Goal: Task Accomplishment & Management: Manage account settings

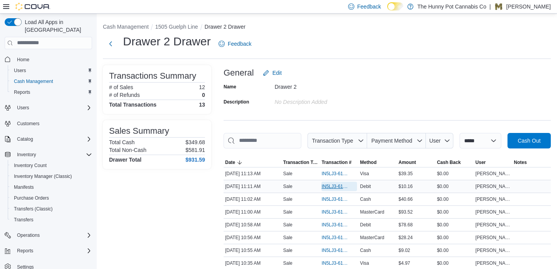
click at [337, 189] on span "IN5LJ3-6154445" at bounding box center [335, 186] width 27 height 6
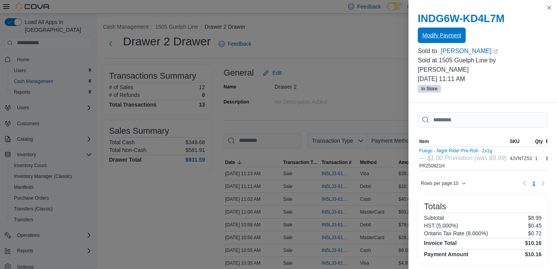
click at [438, 40] on span "Modify Payment" at bounding box center [442, 34] width 39 height 15
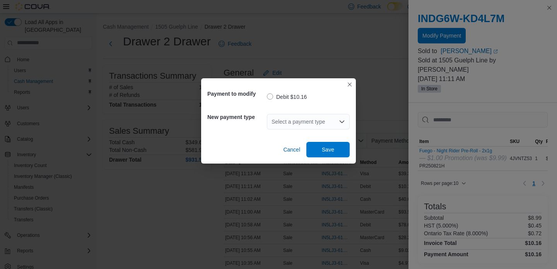
click at [327, 119] on div "Select a payment type" at bounding box center [308, 121] width 83 height 15
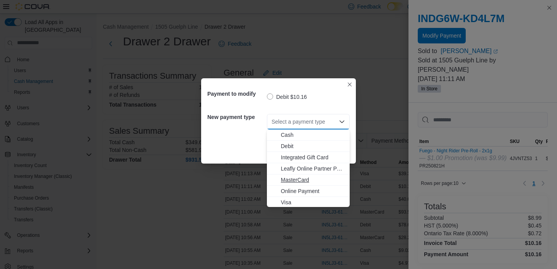
click at [312, 182] on span "MasterCard" at bounding box center [313, 180] width 64 height 8
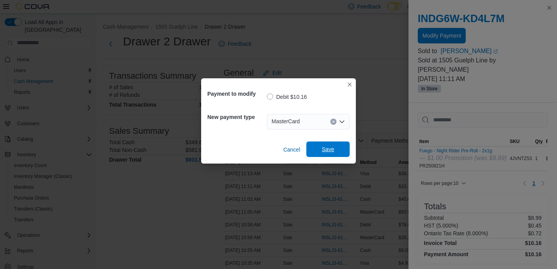
click at [339, 147] on span "Save" at bounding box center [328, 148] width 34 height 15
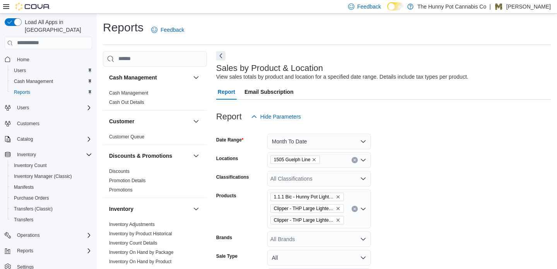
scroll to position [18, 0]
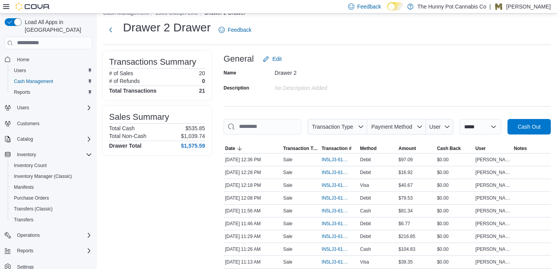
scroll to position [15, 0]
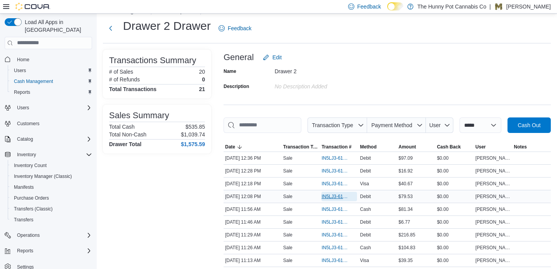
click at [339, 199] on span "IN5LJ3-6154828" at bounding box center [335, 196] width 27 height 6
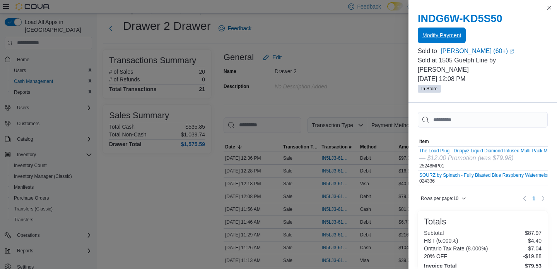
click at [438, 41] on span "Modify Payment" at bounding box center [442, 34] width 39 height 15
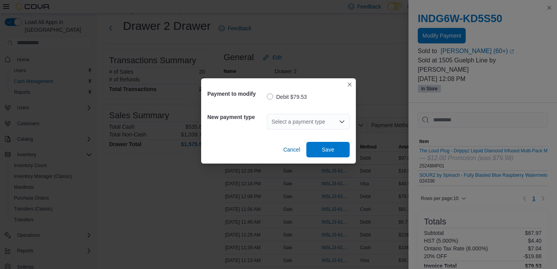
click at [327, 122] on div "Select a payment type" at bounding box center [308, 121] width 83 height 15
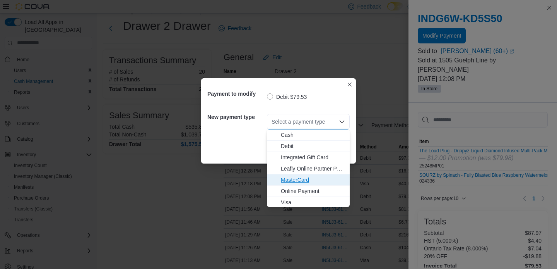
click at [314, 176] on span "MasterCard" at bounding box center [313, 180] width 64 height 8
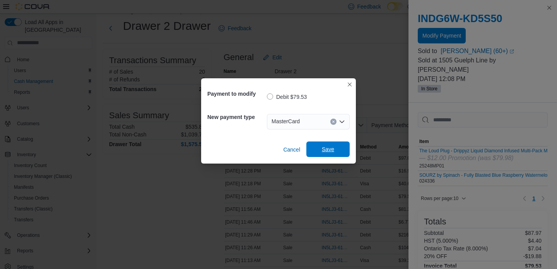
click at [330, 151] on span "Save" at bounding box center [328, 149] width 12 height 8
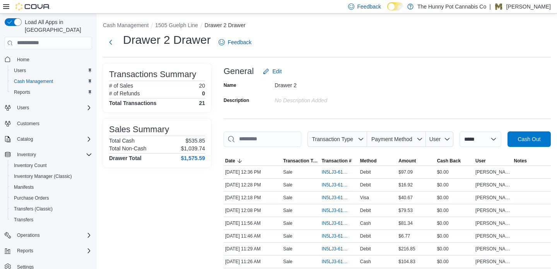
scroll to position [0, 0]
